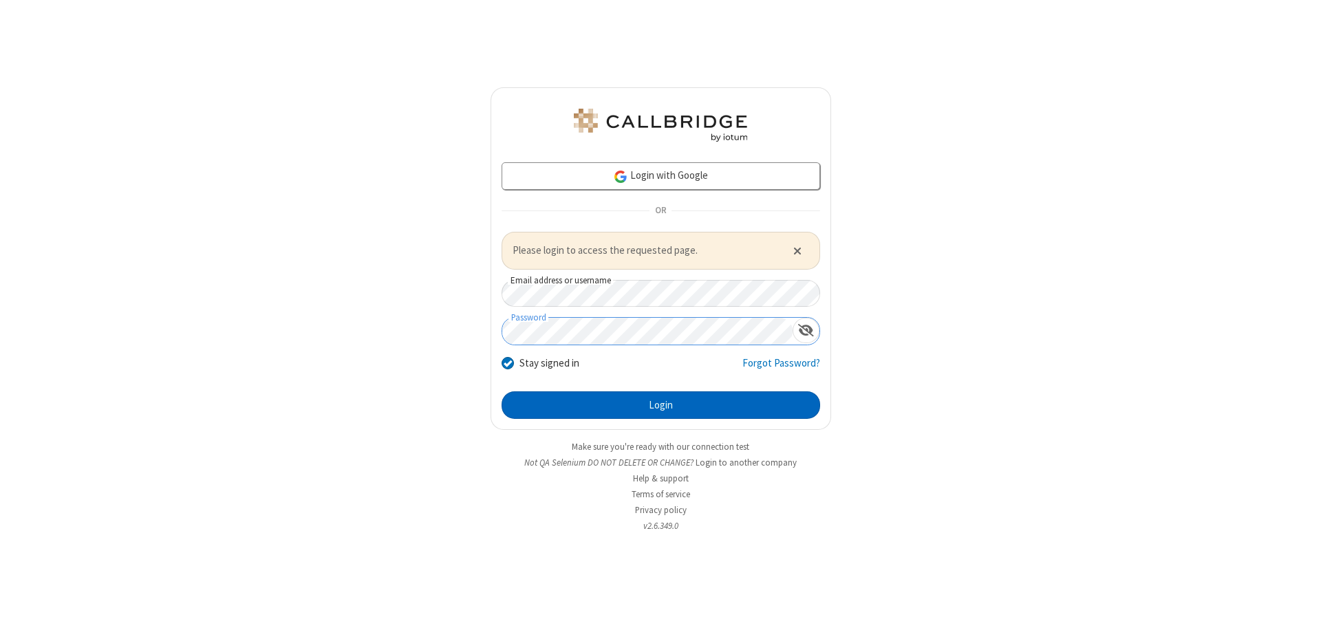
click at [660, 404] on button "Login" at bounding box center [660, 405] width 318 height 28
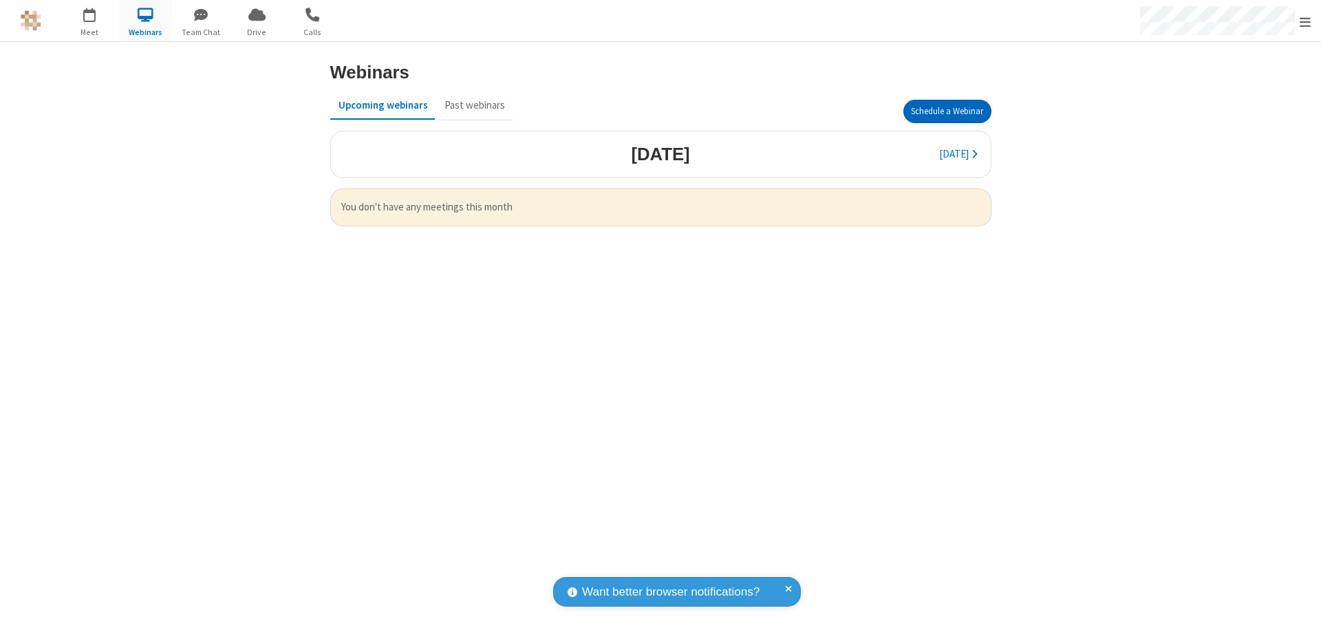
click at [947, 111] on button "Schedule a Webinar" at bounding box center [947, 111] width 88 height 23
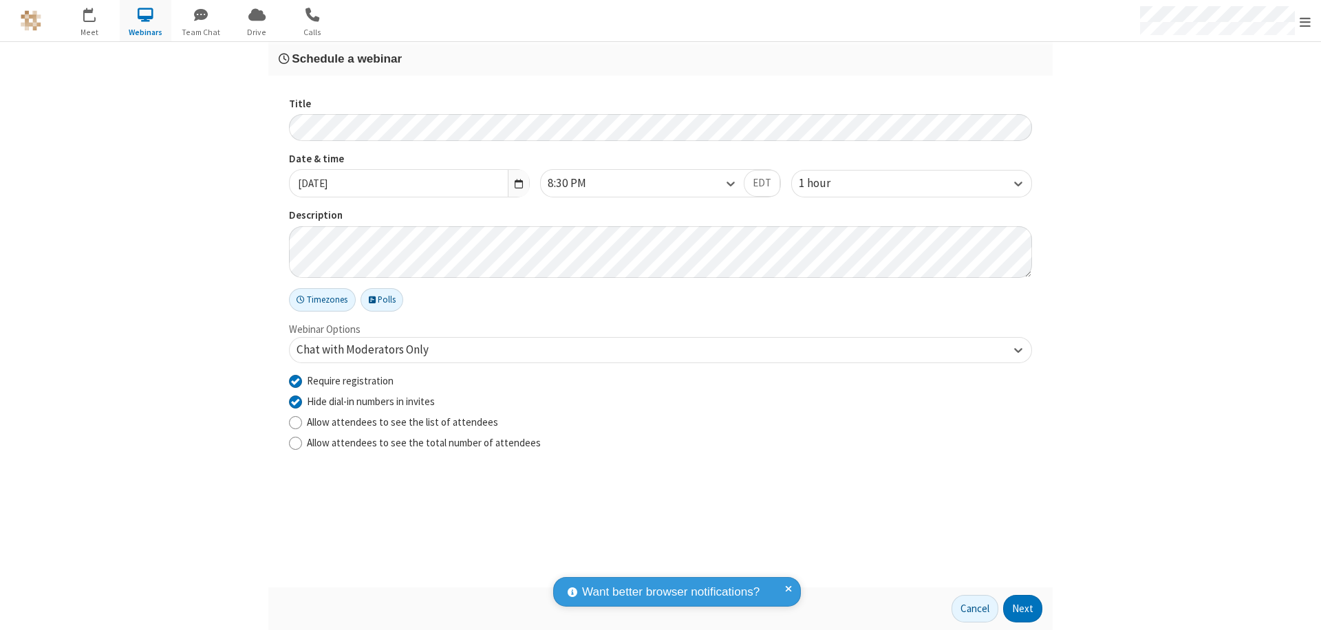
click at [295, 380] on input "Require registration" at bounding box center [295, 381] width 13 height 14
checkbox input "false"
click at [1023, 609] on button "Next" at bounding box center [1022, 609] width 39 height 28
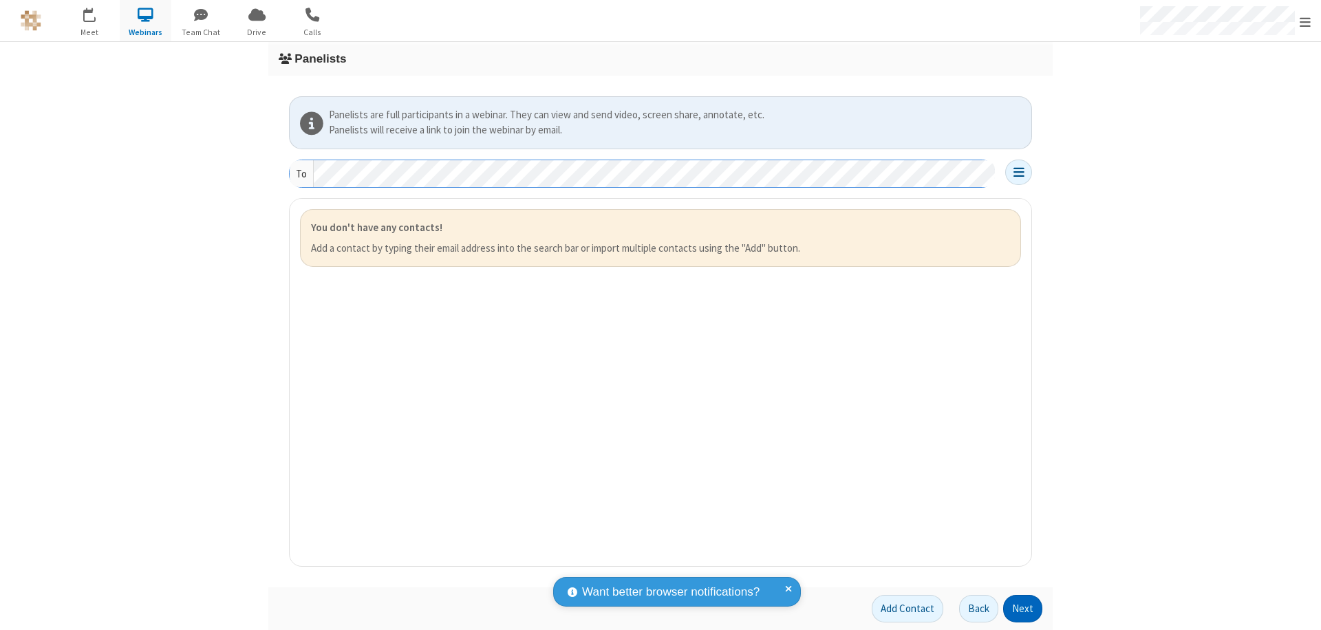
click at [1023, 609] on button "Next" at bounding box center [1022, 609] width 39 height 28
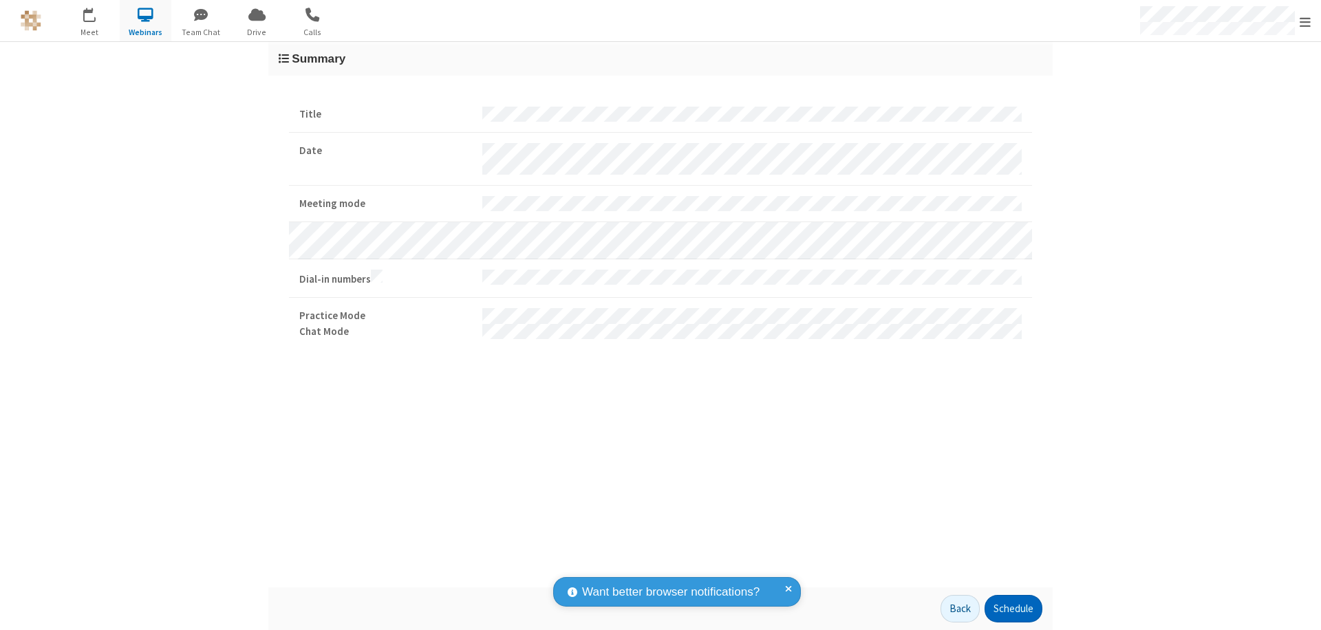
click at [1013, 609] on button "Schedule" at bounding box center [1013, 609] width 58 height 28
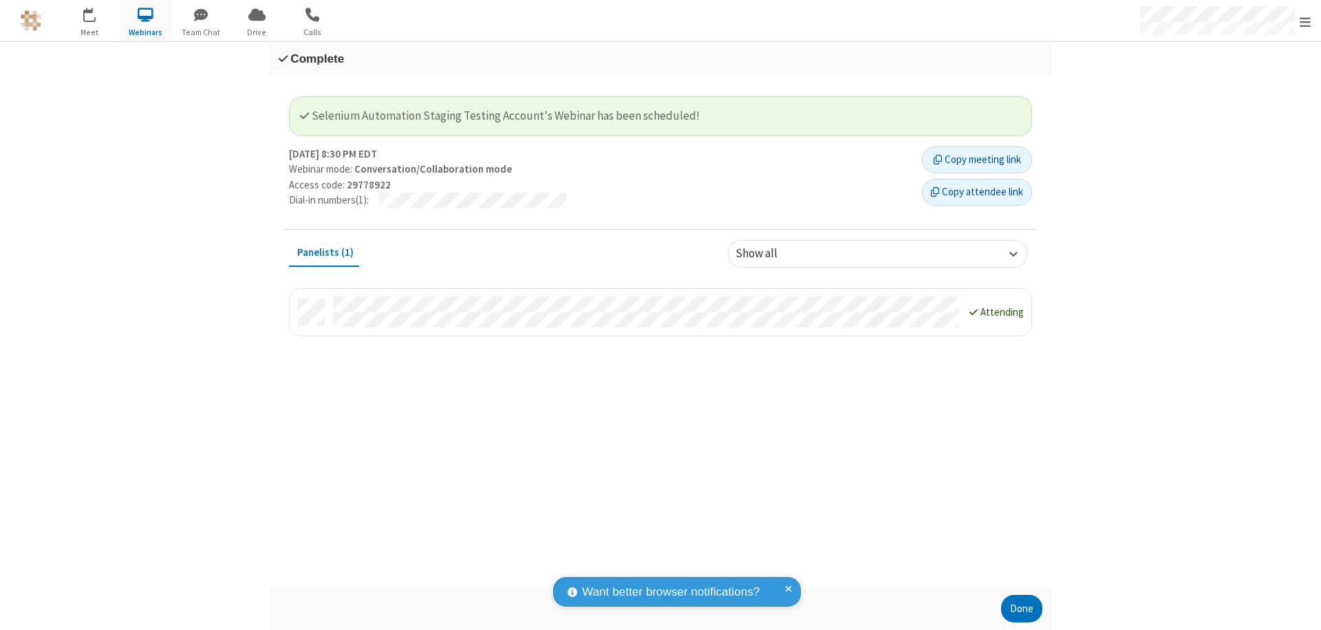
click at [1022, 609] on button "Done" at bounding box center [1021, 609] width 41 height 28
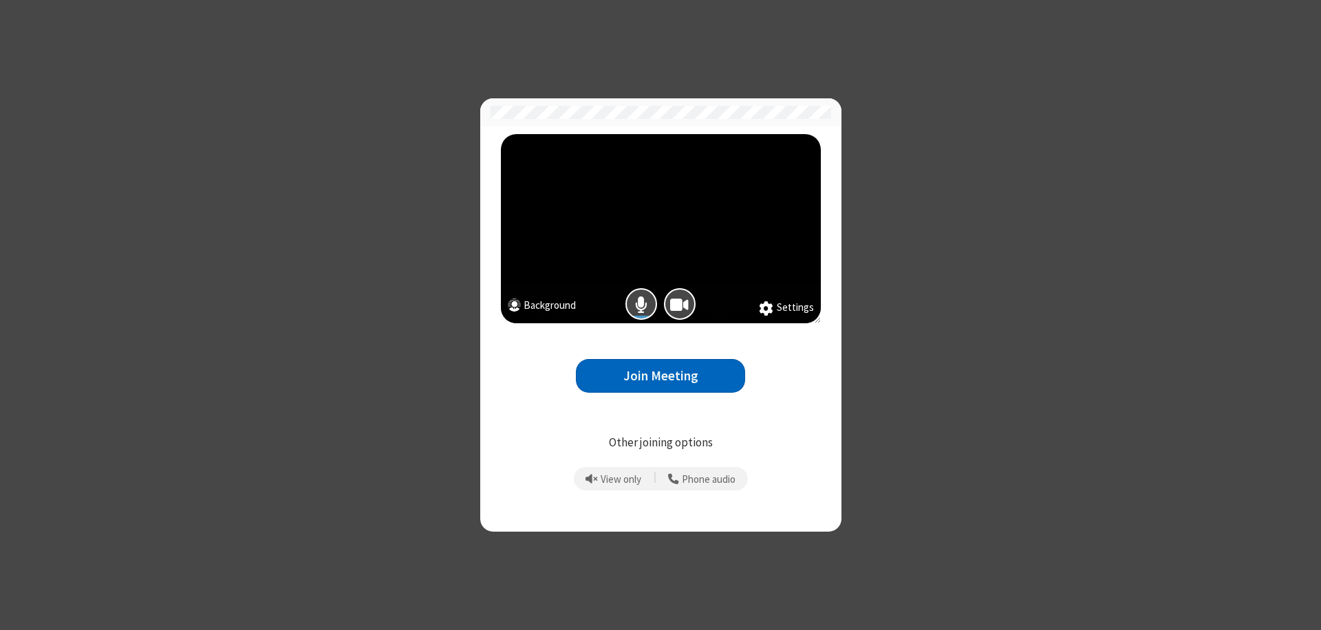
click at [660, 376] on button "Join Meeting" at bounding box center [660, 376] width 169 height 34
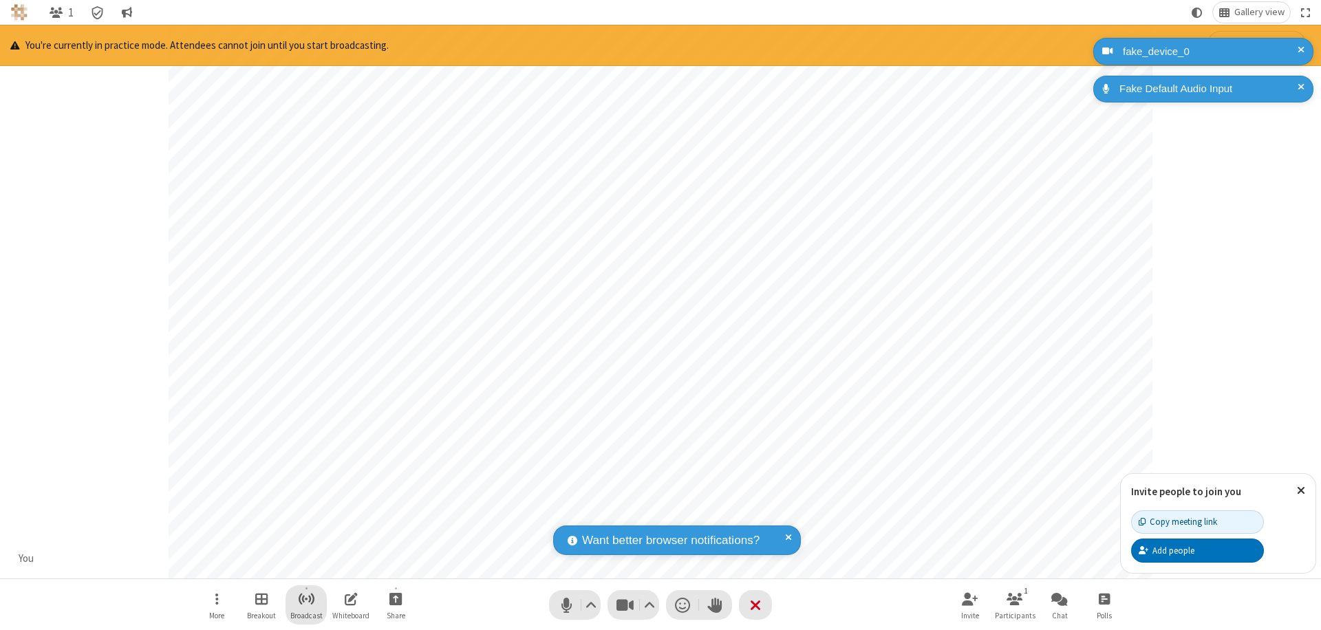
click at [305, 598] on span "Start broadcast" at bounding box center [306, 598] width 17 height 17
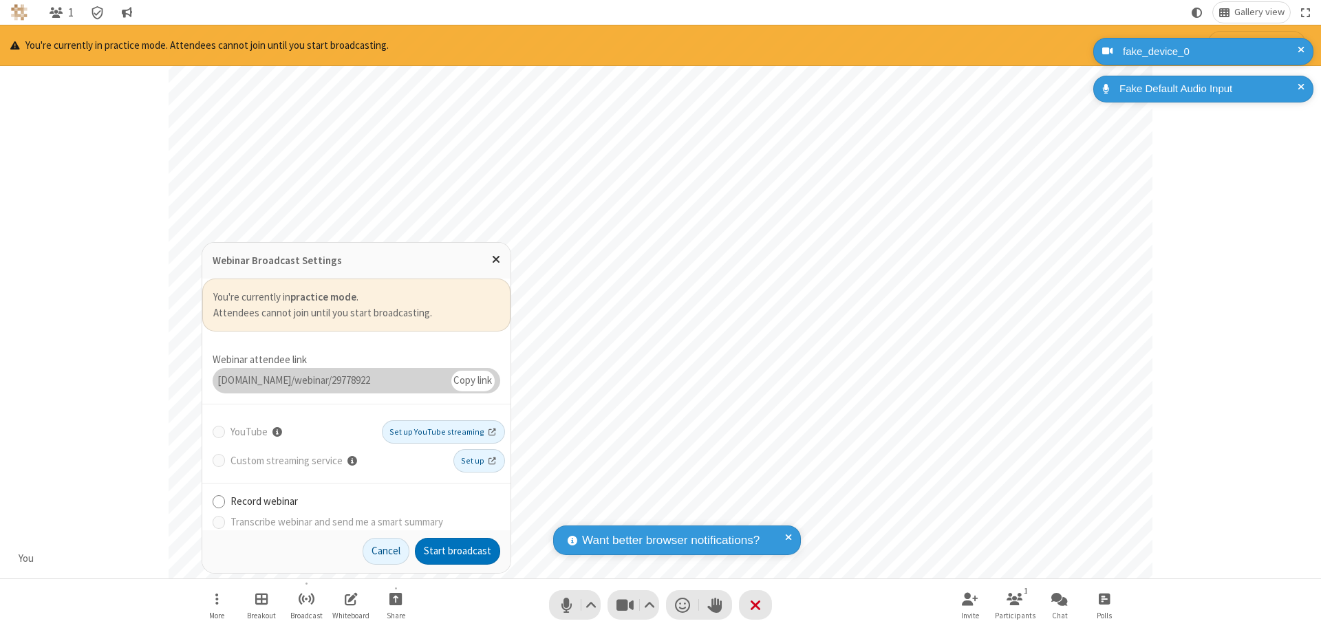
click at [457, 551] on button "Start broadcast" at bounding box center [457, 552] width 85 height 28
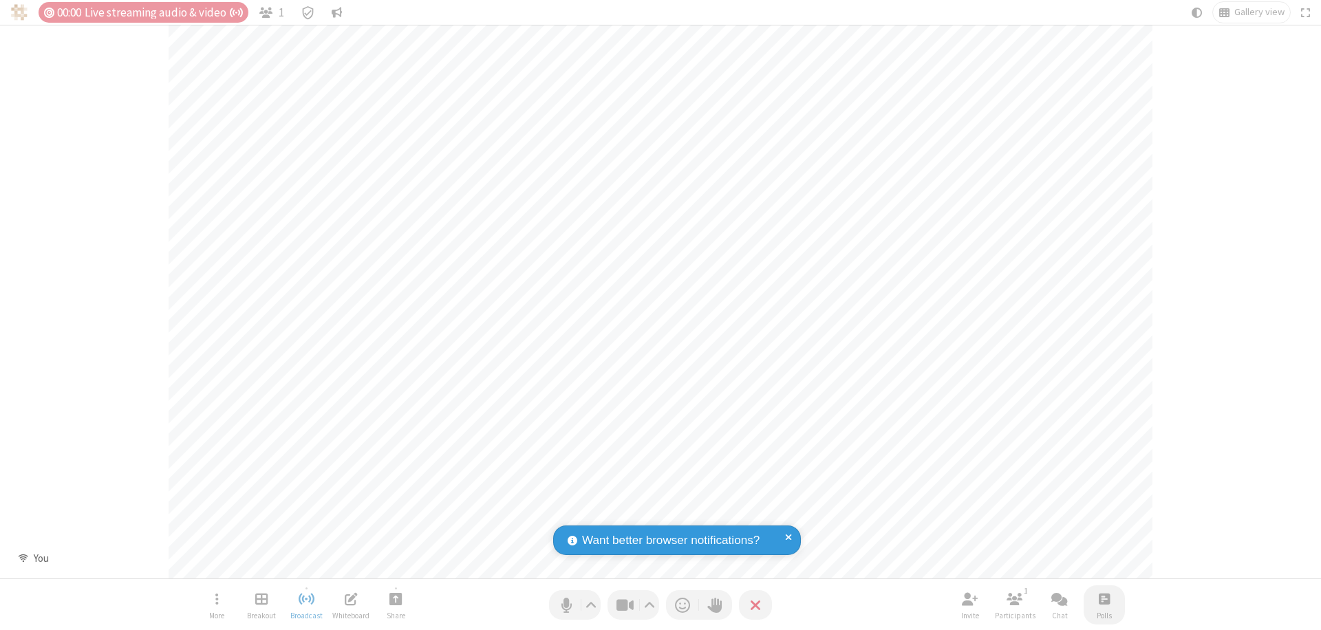
click at [1103, 598] on span "Open poll" at bounding box center [1104, 598] width 11 height 17
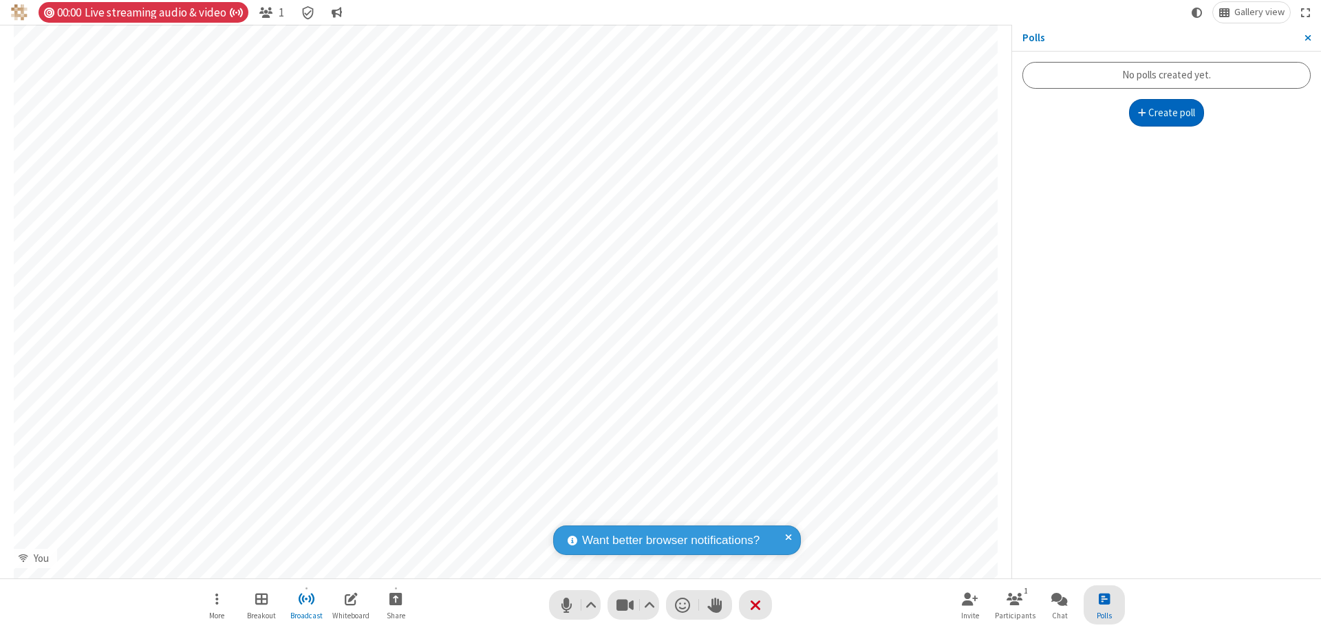
click at [1166, 113] on button "Create poll" at bounding box center [1167, 113] width 76 height 28
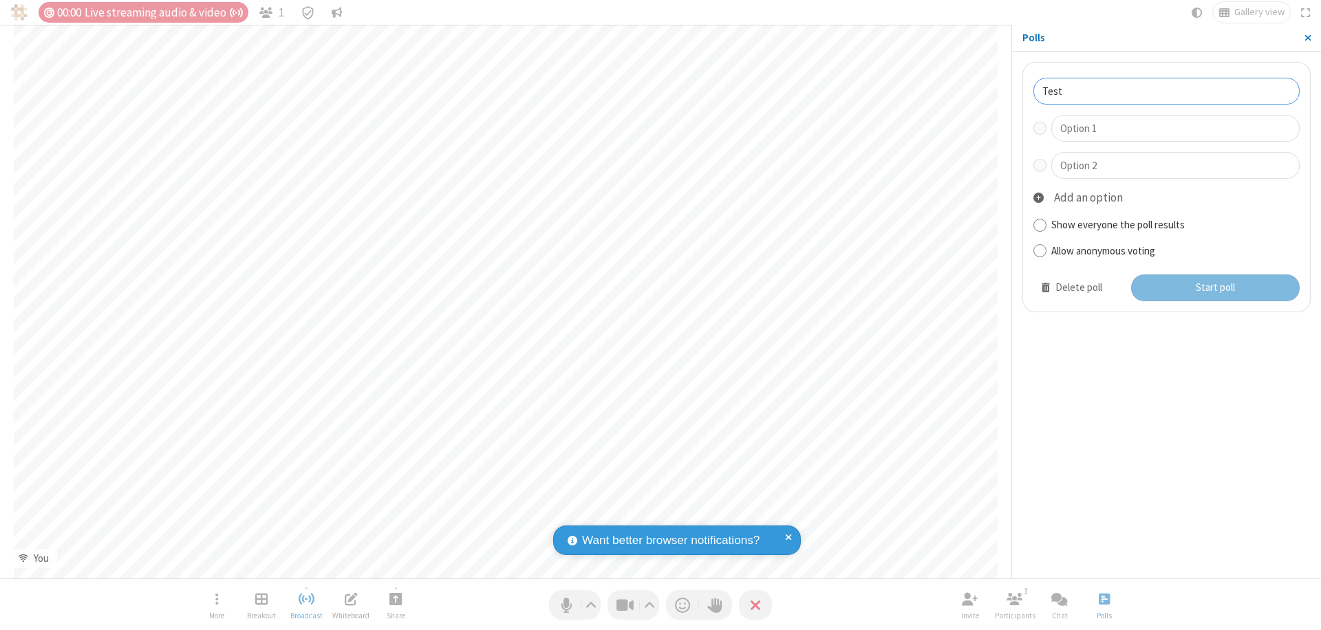
type input "Test"
type input "Yes"
type input "No"
click at [1214, 288] on button "Start poll" at bounding box center [1215, 288] width 169 height 28
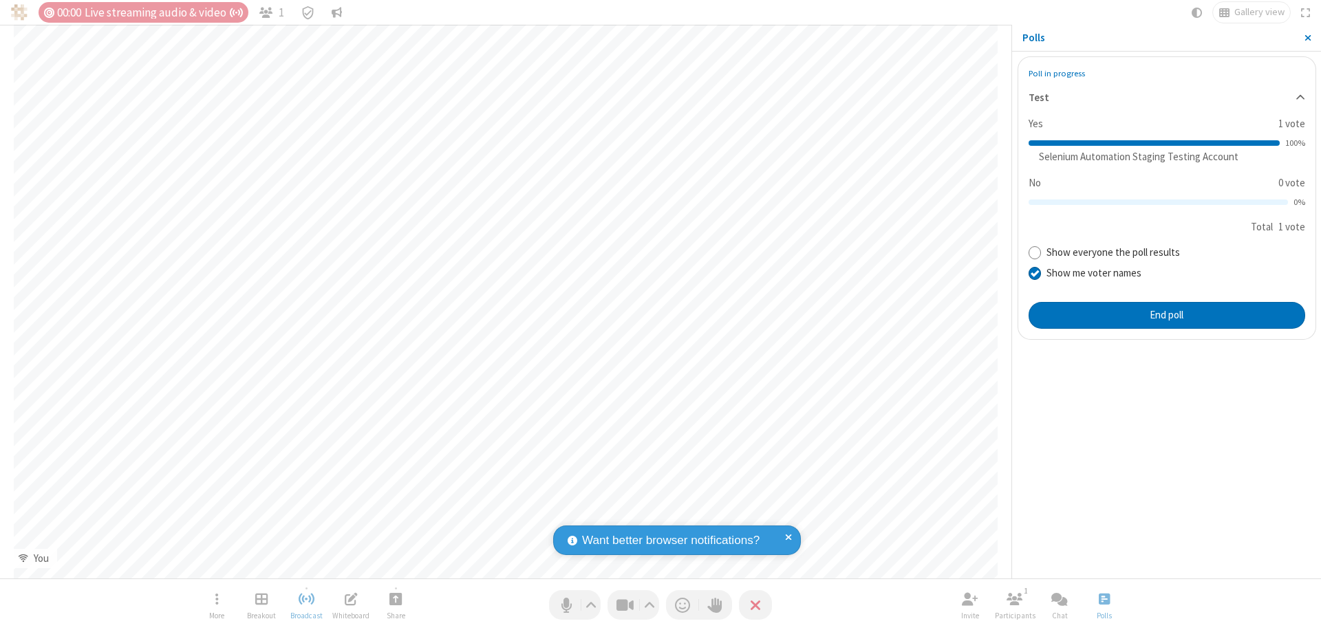
click at [1307, 38] on span "Close sidebar" at bounding box center [1307, 37] width 7 height 11
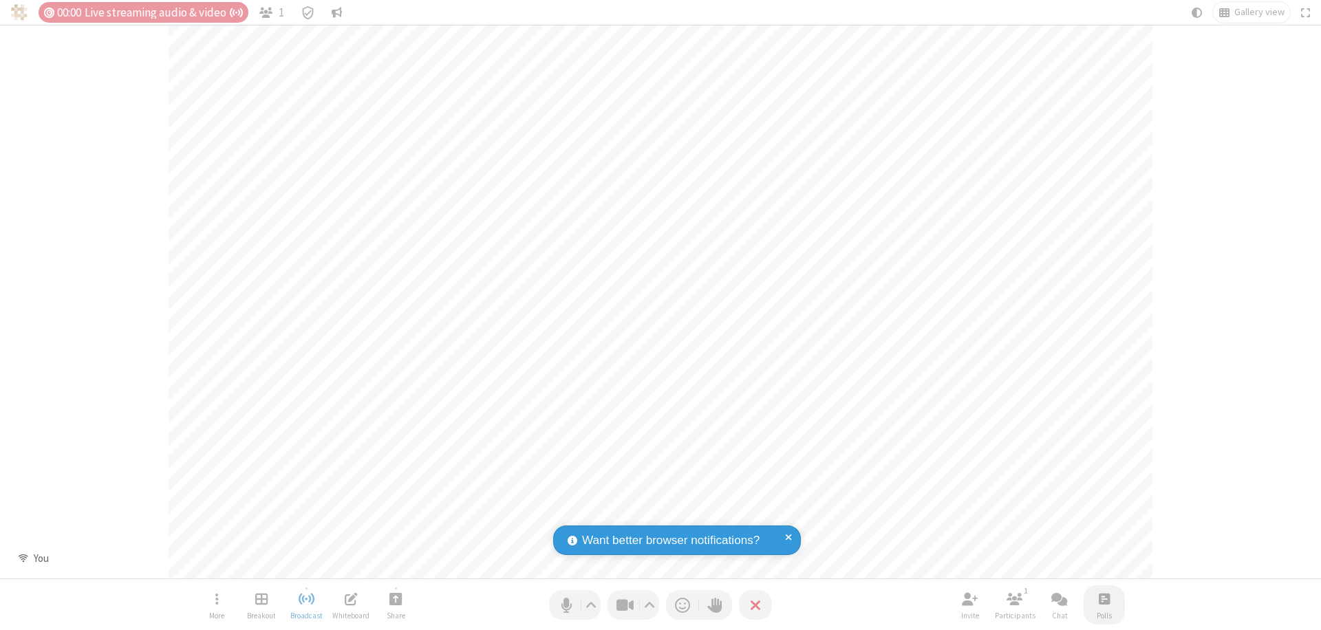
click at [1103, 598] on span "Open poll" at bounding box center [1104, 598] width 11 height 17
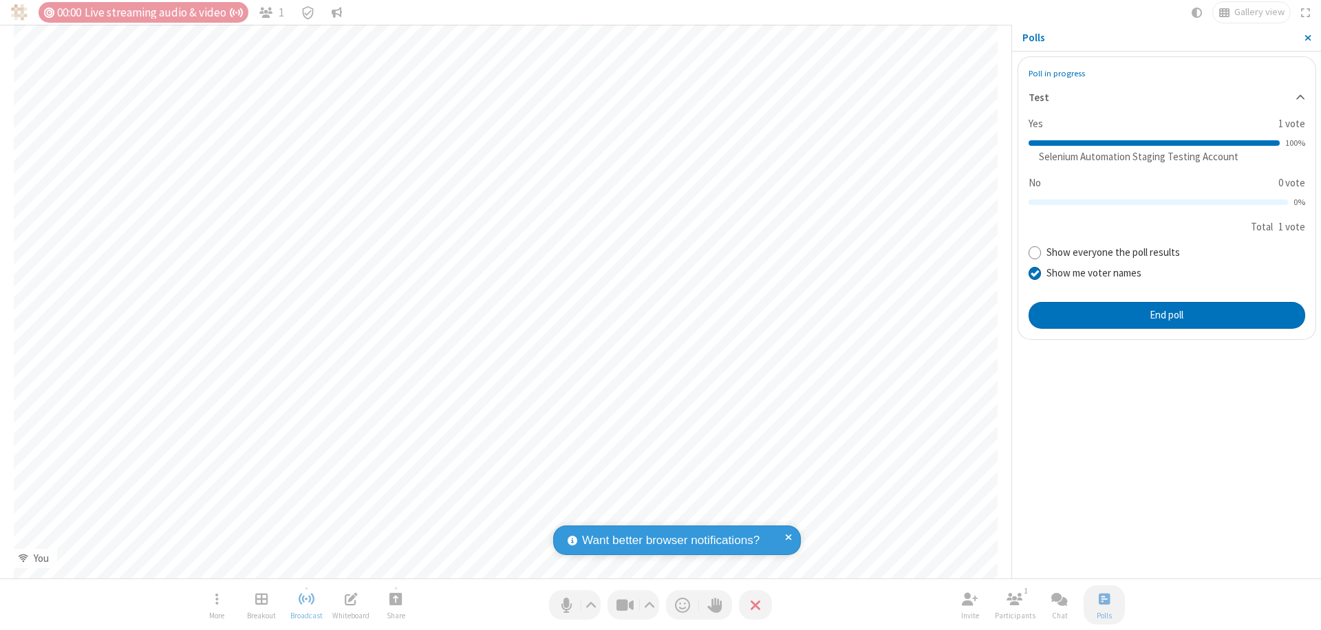
click at [1166, 315] on button "End poll" at bounding box center [1166, 316] width 277 height 28
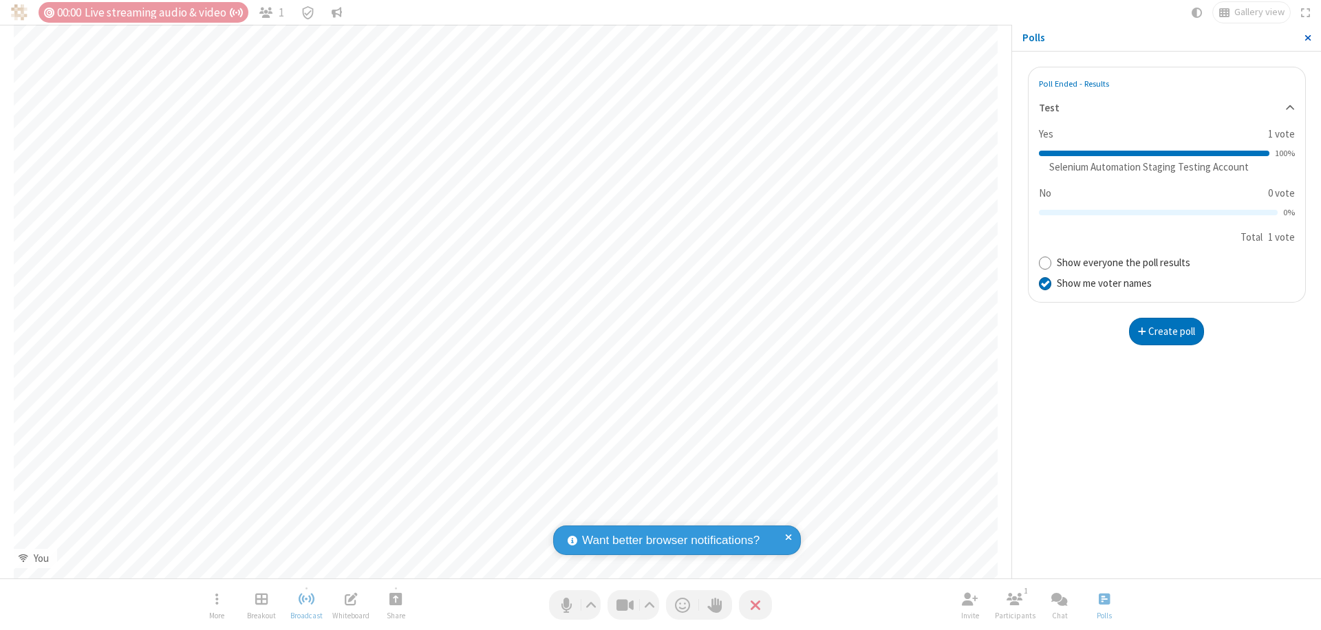
click at [1307, 38] on span "Close sidebar" at bounding box center [1307, 37] width 7 height 11
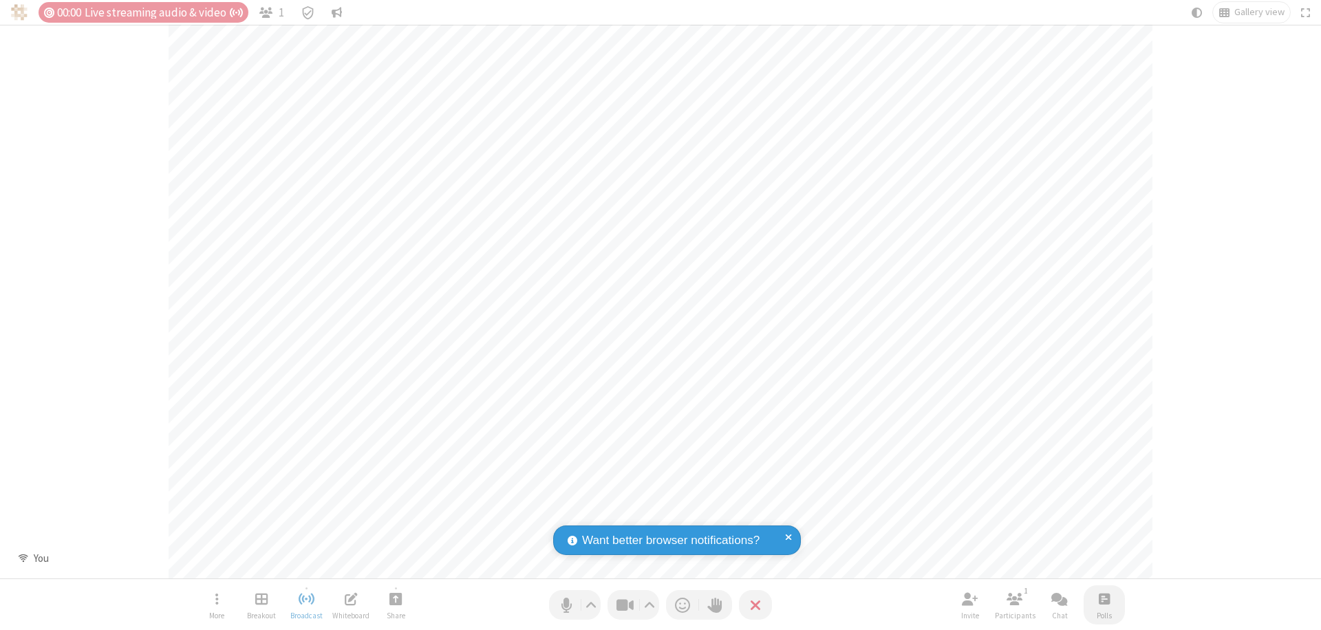
click at [1103, 598] on span "Open poll" at bounding box center [1104, 598] width 11 height 17
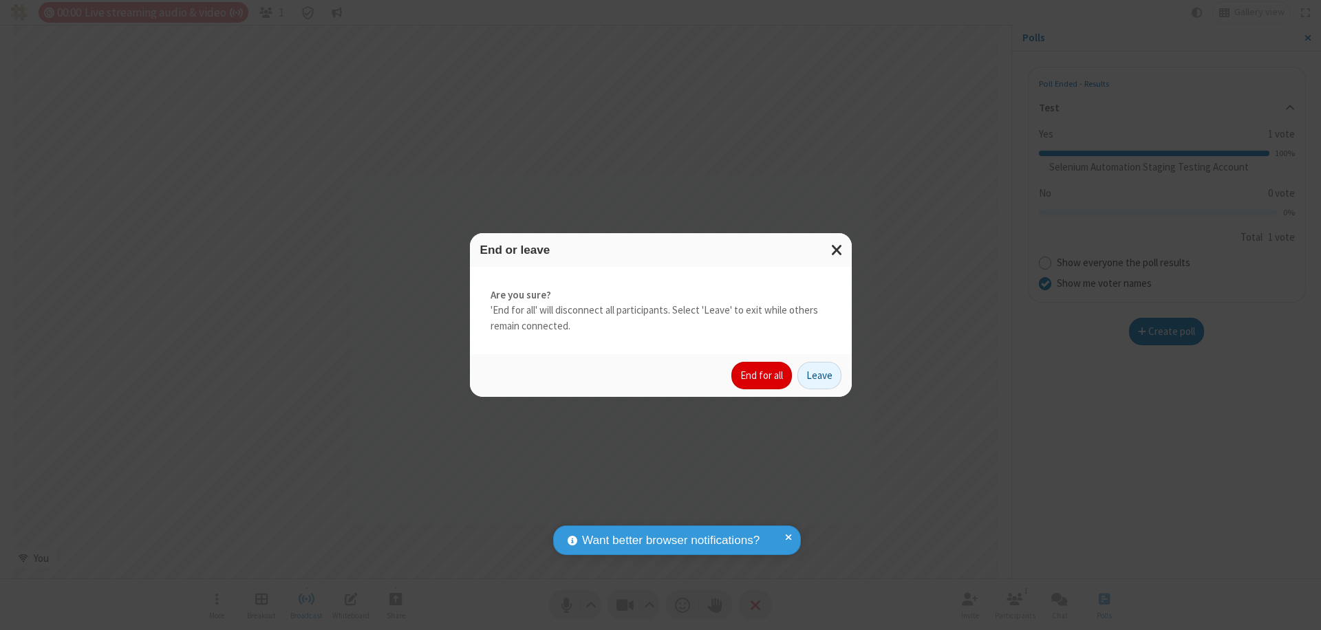
click at [762, 376] on button "End for all" at bounding box center [761, 376] width 61 height 28
